Goal: Find specific page/section: Find specific page/section

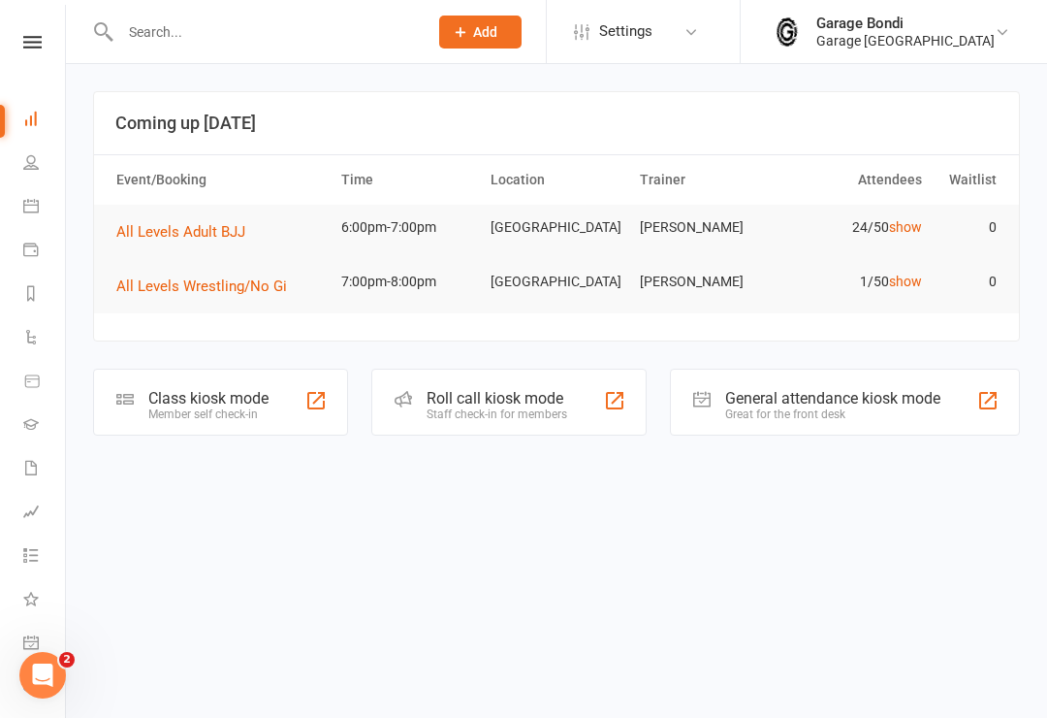
click at [203, 45] on input "text" at bounding box center [264, 31] width 300 height 27
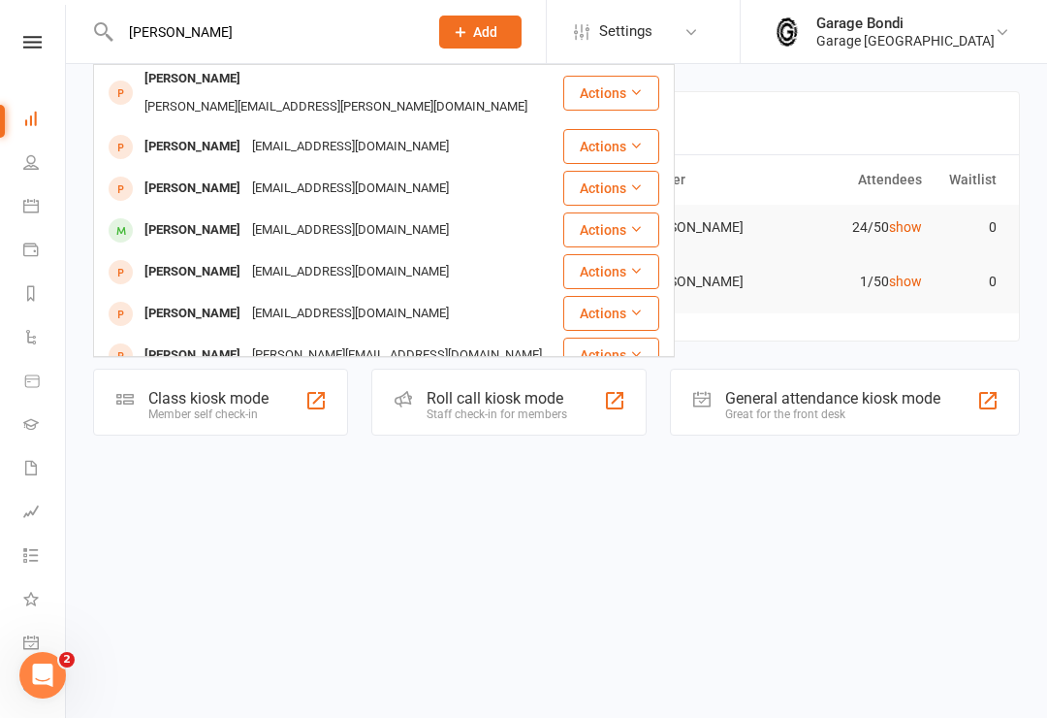
scroll to position [242, 0]
type input "[PERSON_NAME]"
click at [193, 217] on div "[PERSON_NAME]" at bounding box center [193, 231] width 108 height 28
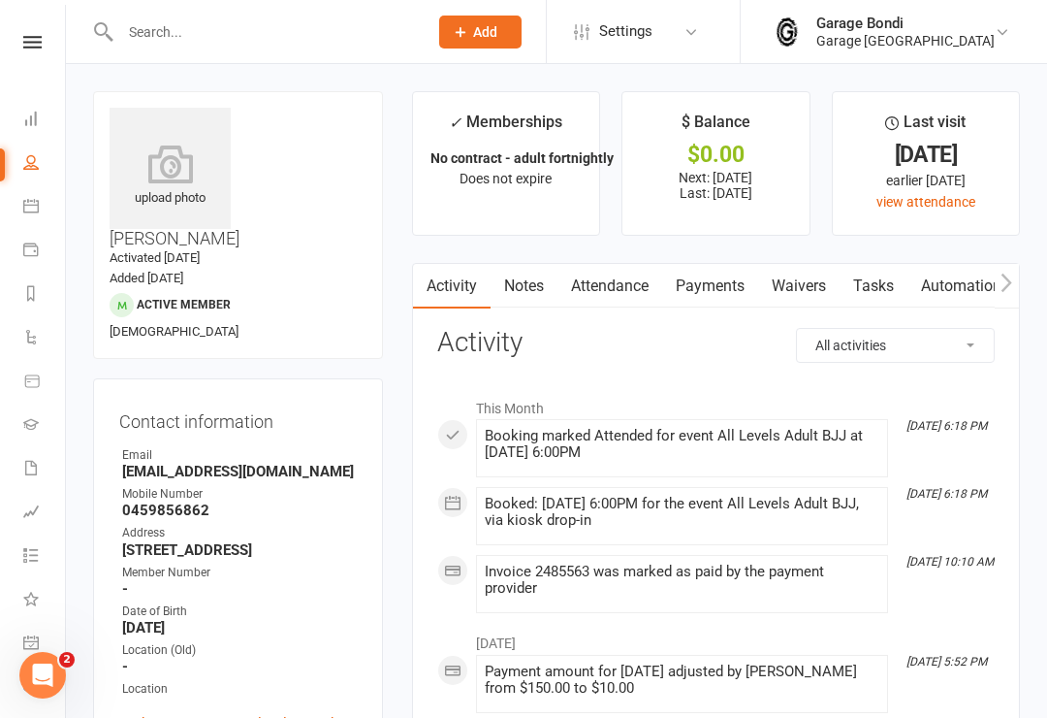
click at [176, 167] on icon at bounding box center [170, 163] width 121 height 39
click at [178, 171] on icon at bounding box center [170, 163] width 121 height 39
